Goal: Transaction & Acquisition: Purchase product/service

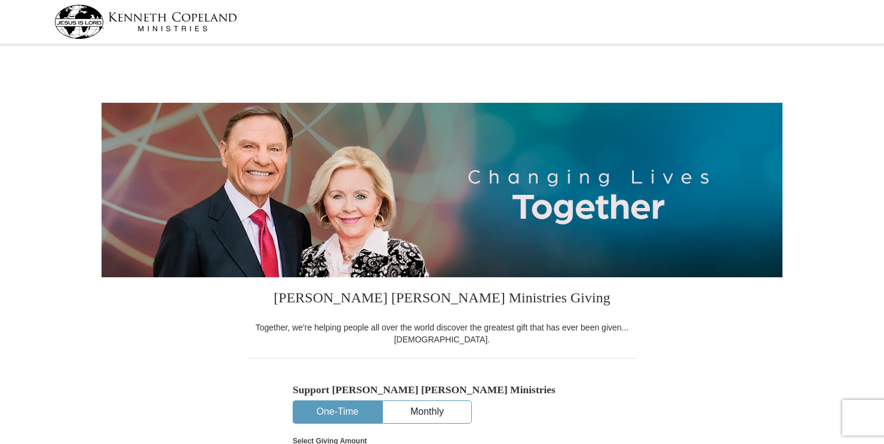
select select "MN"
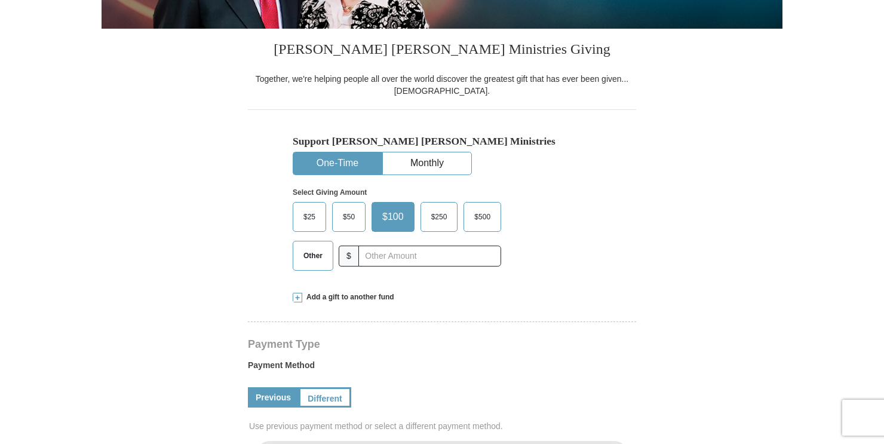
scroll to position [248, 0]
click at [389, 257] on input "text" at bounding box center [429, 255] width 143 height 21
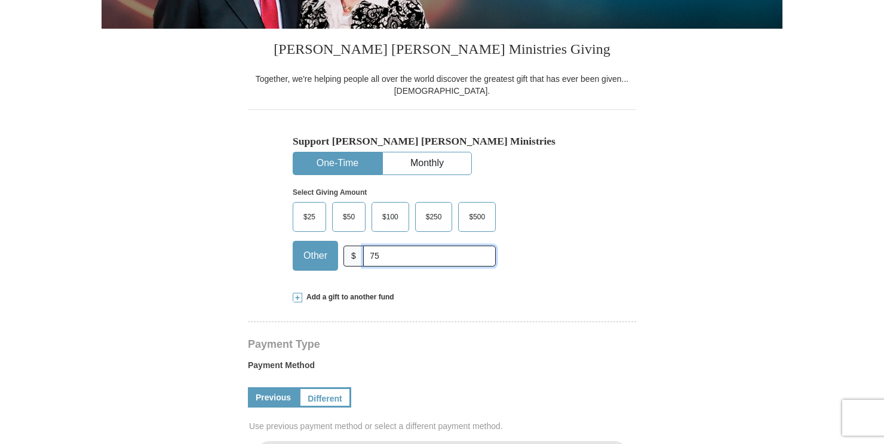
type input "75"
click at [587, 245] on div "Select Giving Amount Amount must be a valid number The total gift cannot be les…" at bounding box center [442, 227] width 299 height 104
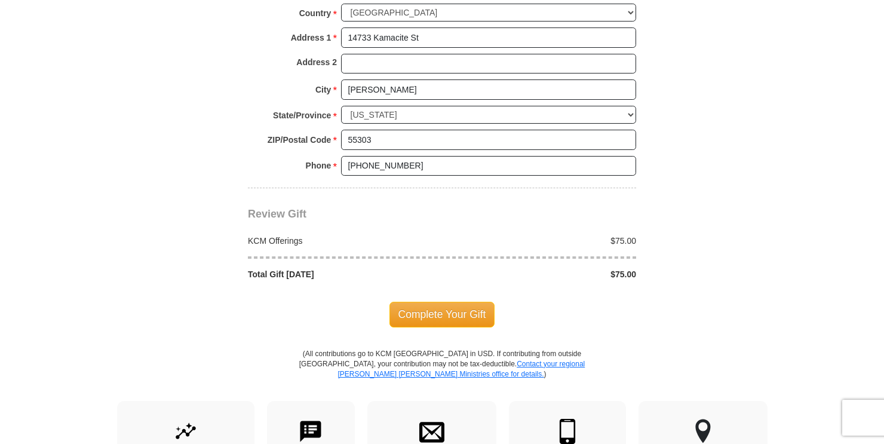
scroll to position [933, 0]
click at [474, 309] on span "Complete Your Gift" at bounding box center [442, 314] width 106 height 25
